Goal: Navigation & Orientation: Understand site structure

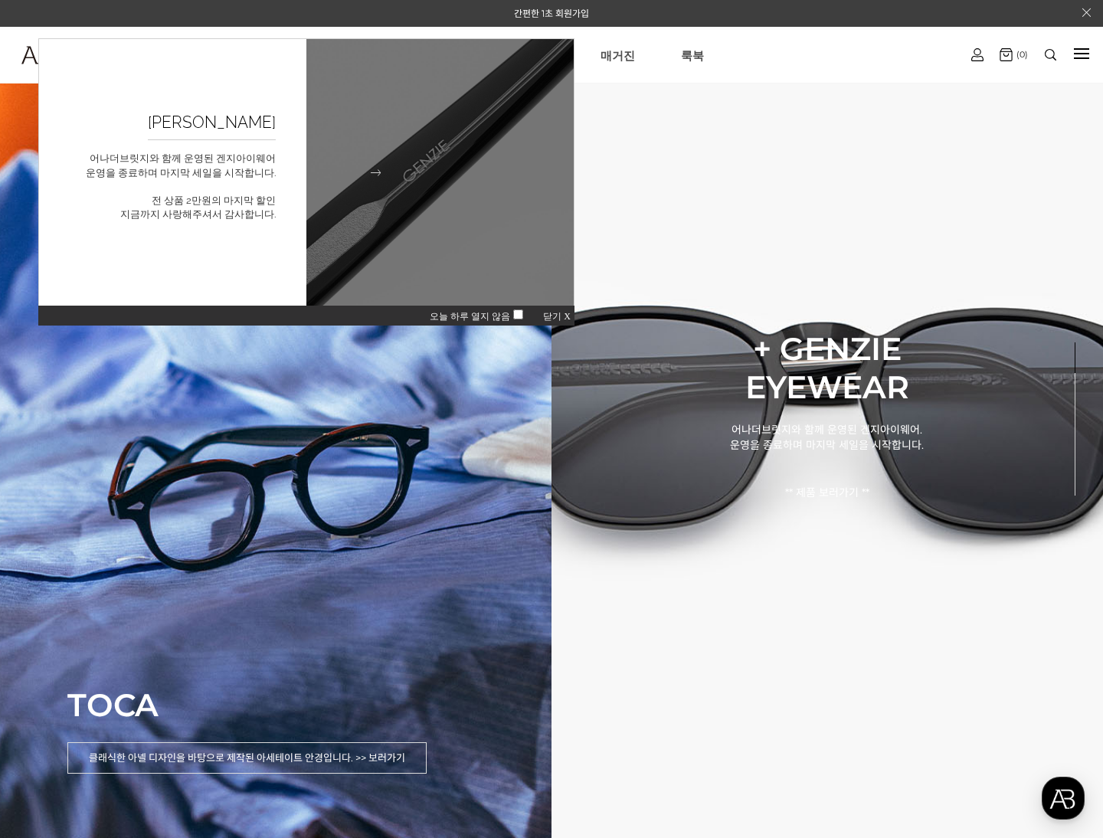
click at [216, 127] on h2 "GENZIE 굿바이세일" at bounding box center [212, 122] width 128 height 35
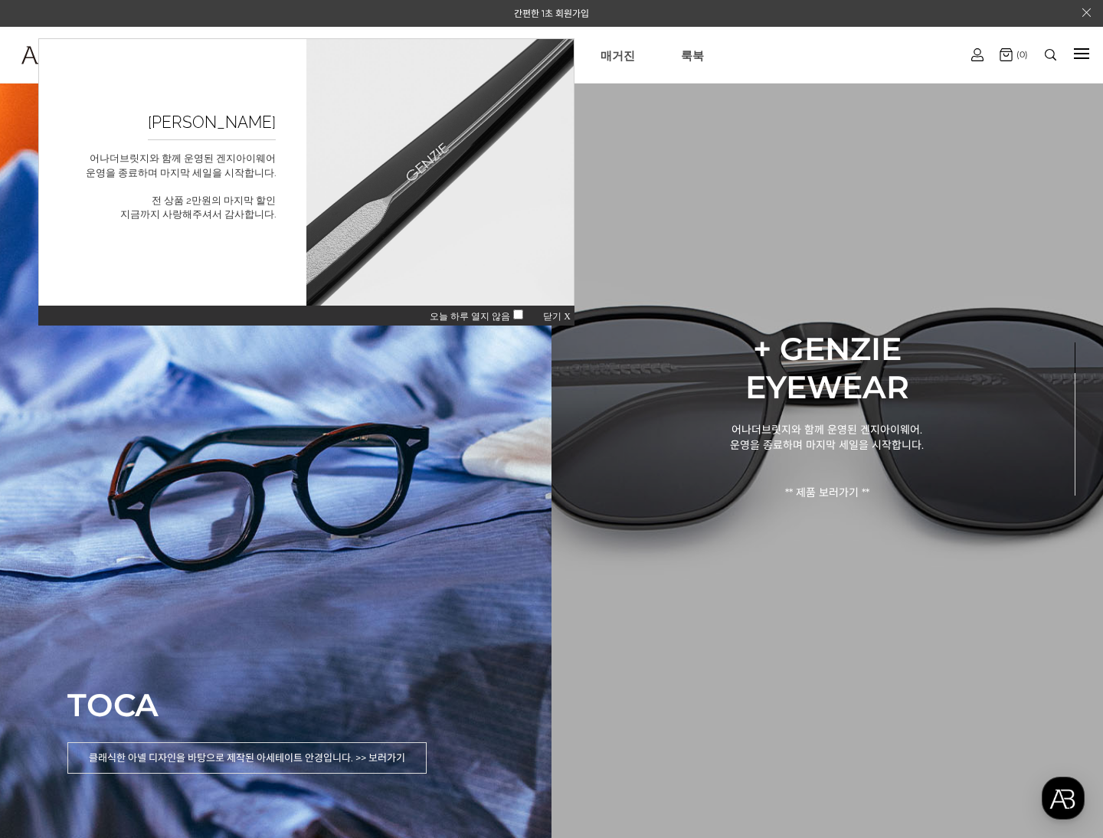
drag, startPoint x: 636, startPoint y: 38, endPoint x: 587, endPoint y: 131, distance: 105.2
click at [636, 38] on ul "쇼핑하기 AnotherBridge Genzie BEST 브랜드 매거진 룩북" at bounding box center [566, 55] width 786 height 55
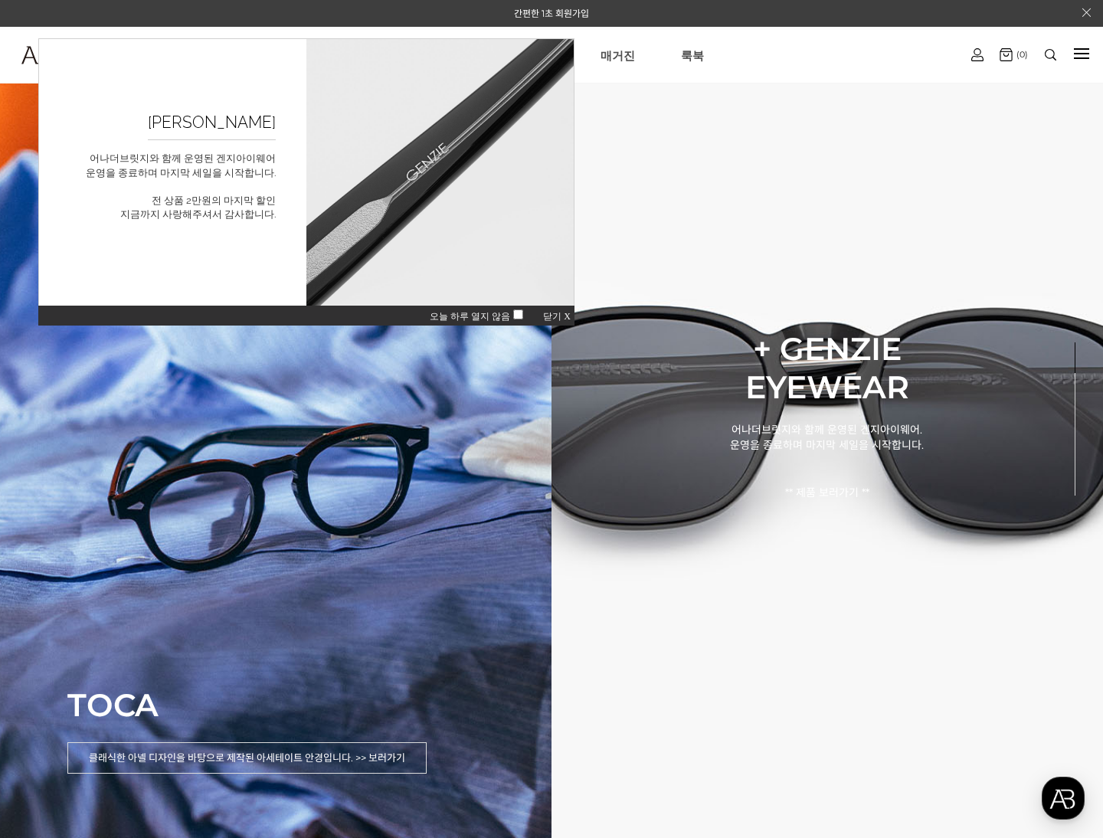
drag, startPoint x: 563, startPoint y: 319, endPoint x: 653, endPoint y: 236, distance: 122.5
click at [563, 319] on span "닫기 X" at bounding box center [557, 316] width 28 height 11
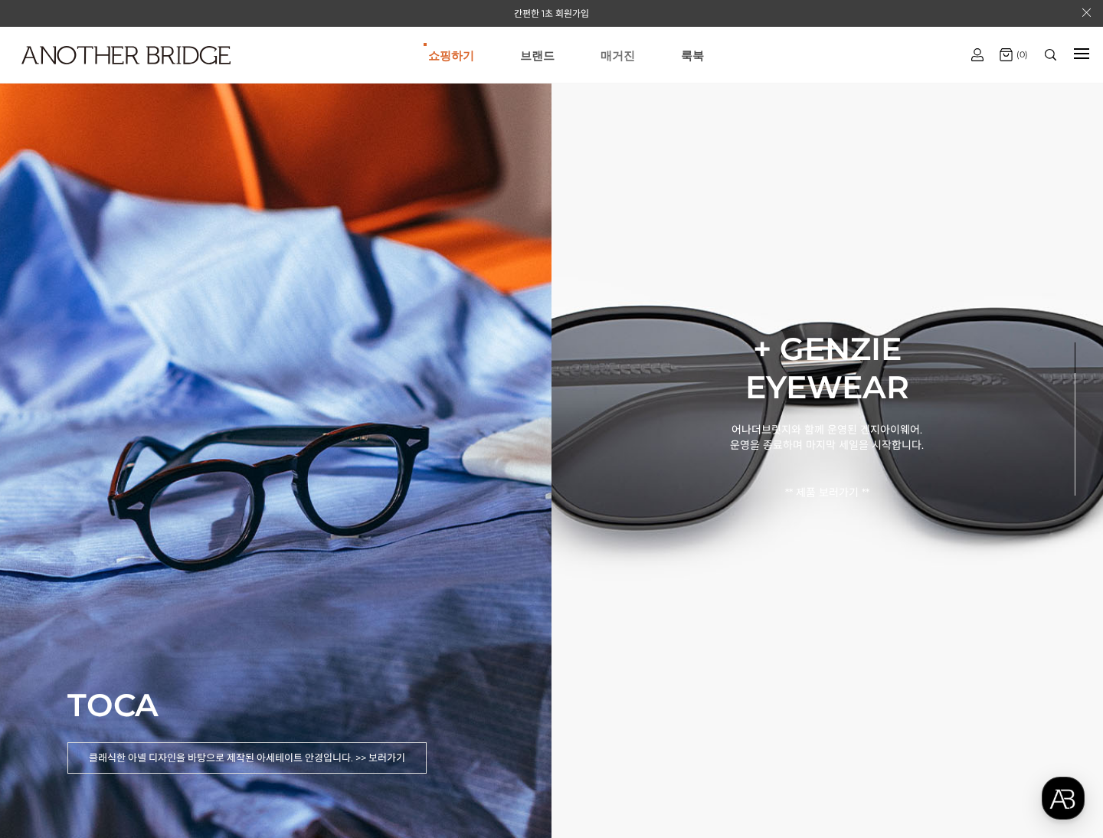
click at [623, 59] on link "매거진" at bounding box center [617, 55] width 34 height 55
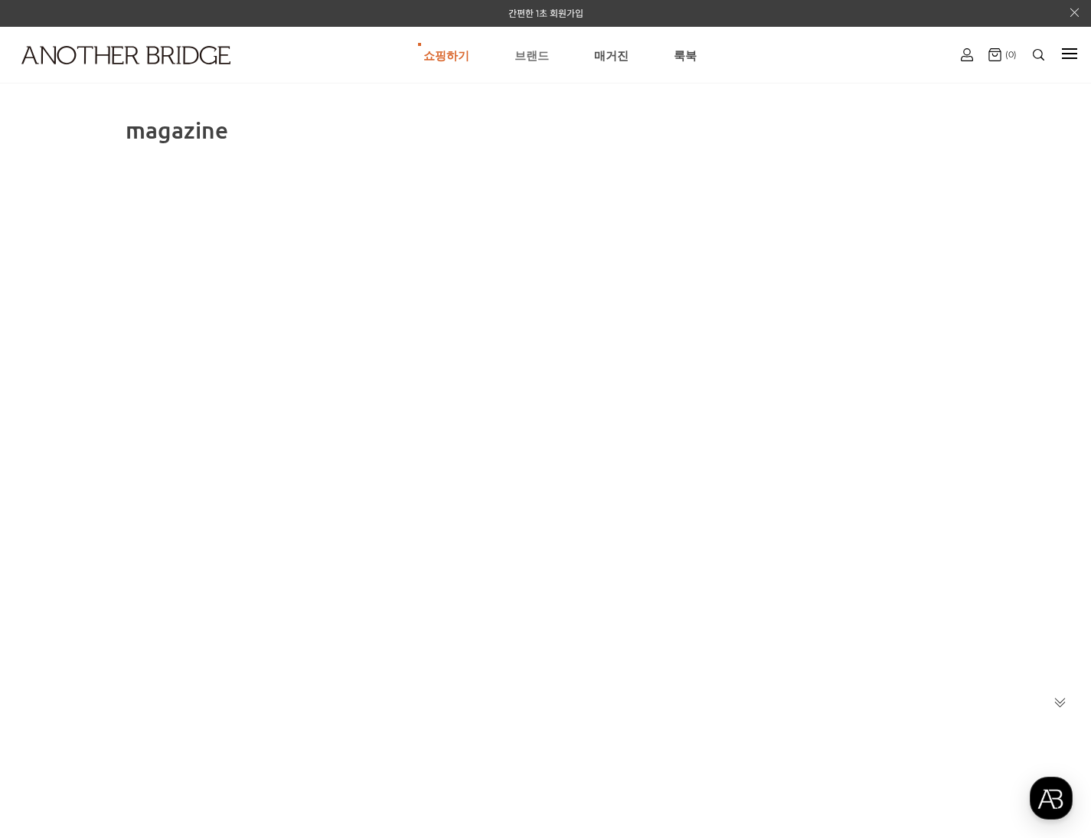
click at [535, 54] on link "브랜드" at bounding box center [532, 55] width 34 height 55
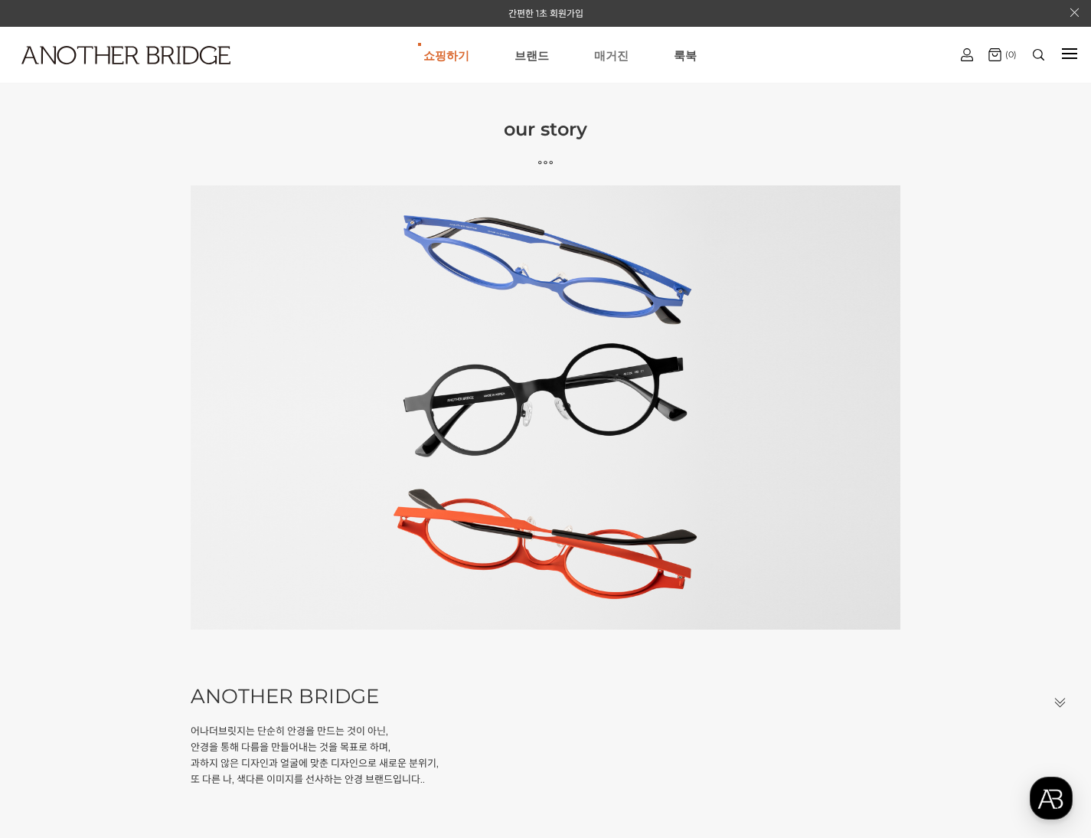
click at [594, 54] on link "매거진" at bounding box center [611, 55] width 34 height 55
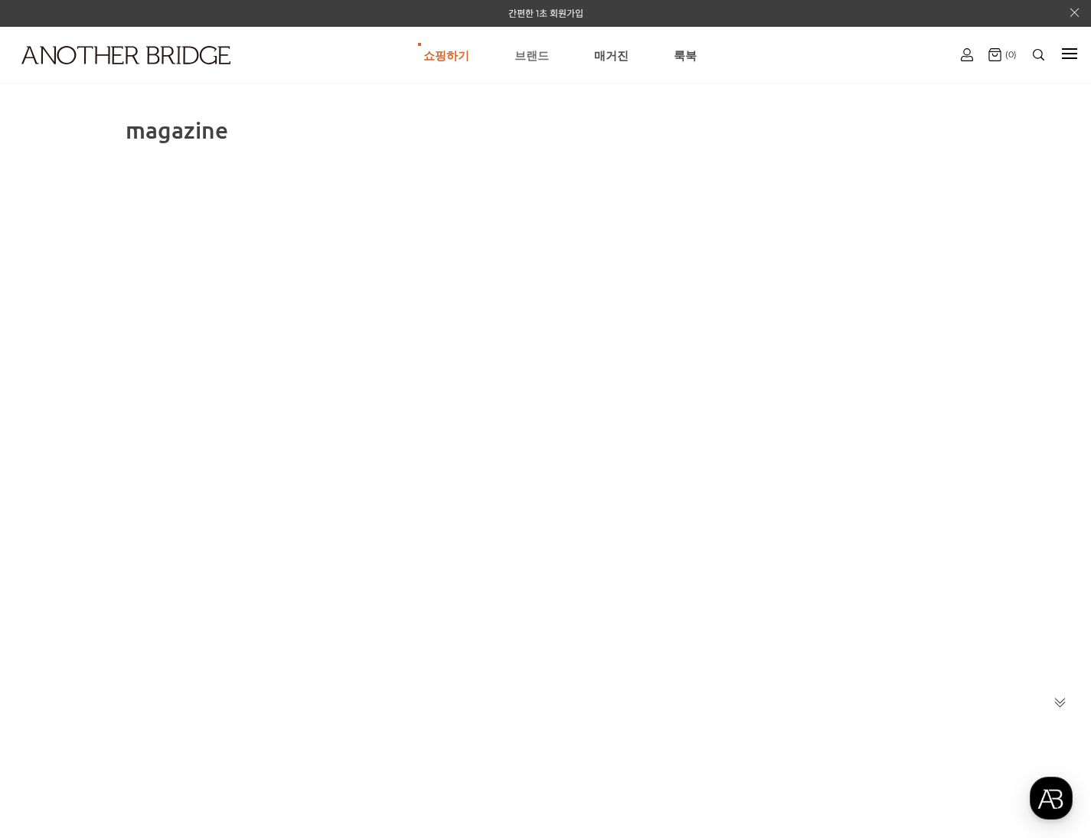
click at [525, 54] on link "브랜드" at bounding box center [532, 55] width 34 height 55
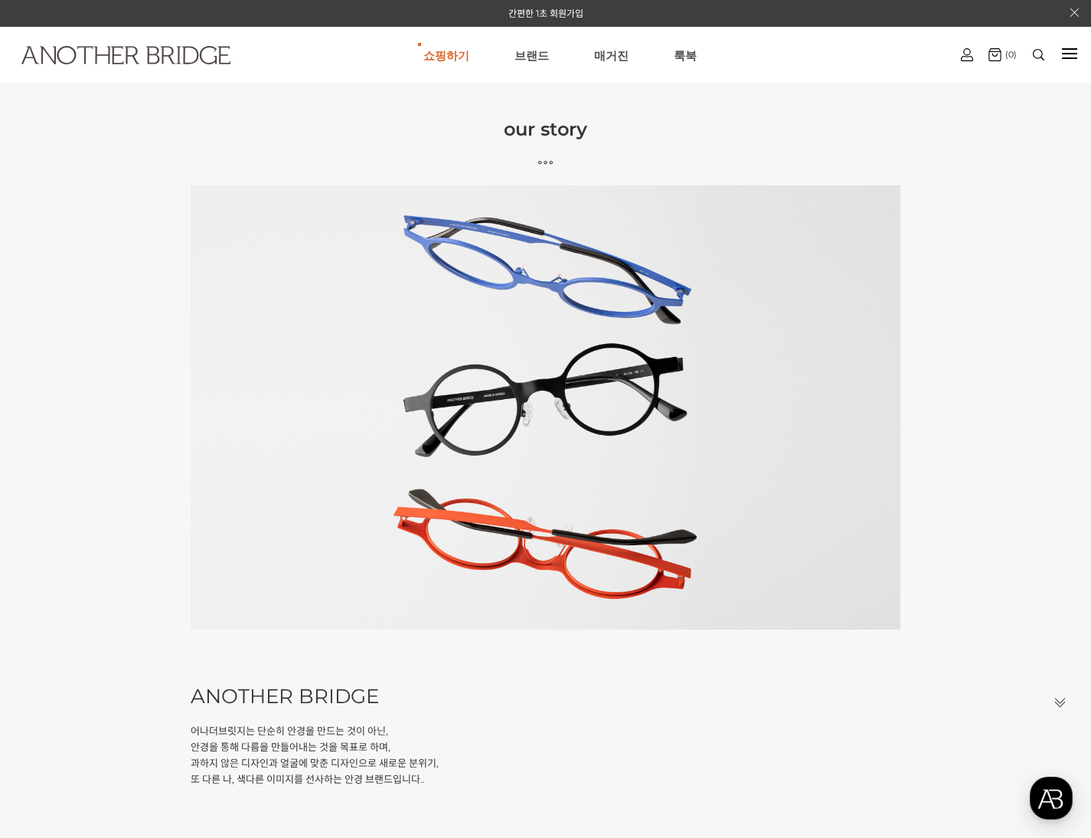
click at [72, 48] on img at bounding box center [125, 55] width 209 height 18
